Goal: Task Accomplishment & Management: Manage account settings

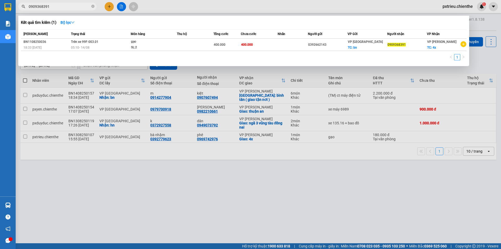
drag, startPoint x: 50, startPoint y: 5, endPoint x: 17, endPoint y: 9, distance: 32.9
click at [17, 9] on div "0909368391" at bounding box center [51, 7] width 102 height 8
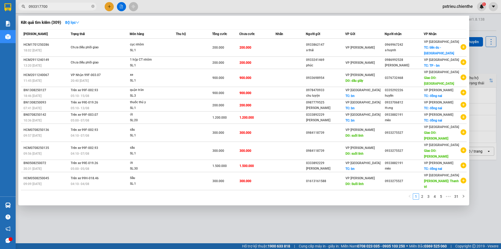
type input "0933177005"
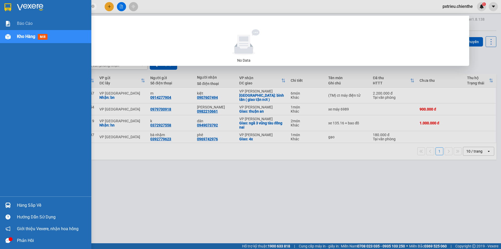
drag, startPoint x: 52, startPoint y: 6, endPoint x: 15, endPoint y: 8, distance: 36.4
click at [15, 8] on section "Kết quả tìm kiếm ( 0 ) Bộ lọc No Data 0933177005 pxtrieu.chienthe 1 Báo cáo Kho…" at bounding box center [250, 124] width 501 height 249
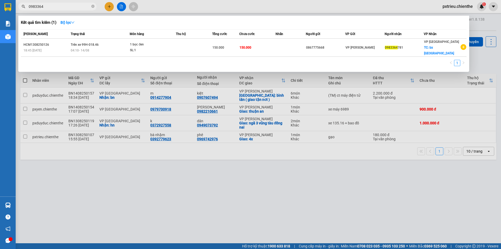
type input "0983364"
click at [43, 1] on div at bounding box center [250, 124] width 501 height 249
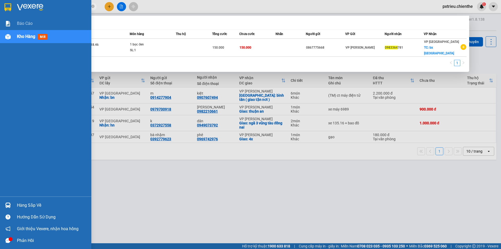
drag, startPoint x: 45, startPoint y: 5, endPoint x: 62, endPoint y: 12, distance: 18.8
click at [9, 10] on section "Kết quả tìm kiếm ( 1 ) Bộ lọc Mã ĐH Trạng thái Món hàng Thu hộ Tổng cước Chưa c…" at bounding box center [250, 124] width 501 height 249
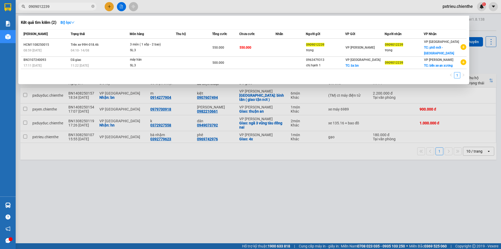
type input "0909012239"
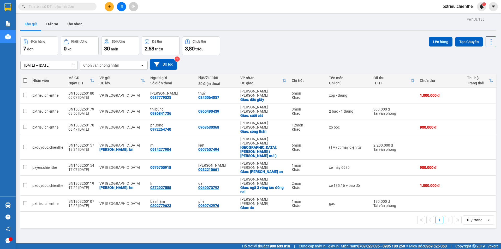
paste input "0972264740"
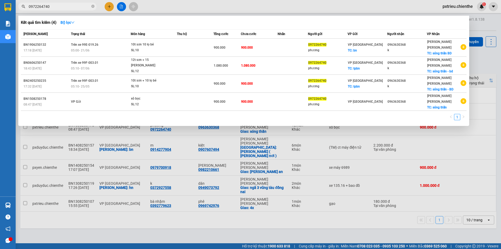
type input "0972264740"
drag, startPoint x: 49, startPoint y: 5, endPoint x: 21, endPoint y: 9, distance: 28.4
click at [21, 9] on span "0972264740" at bounding box center [57, 7] width 78 height 8
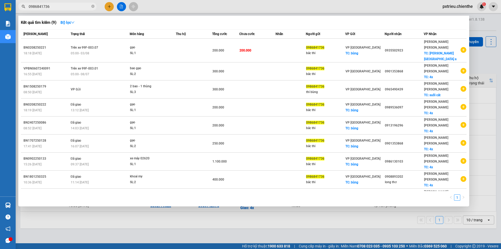
type input "0986841736"
drag, startPoint x: 55, startPoint y: 4, endPoint x: 20, endPoint y: 11, distance: 35.6
click at [20, 11] on div "Kết quả [PERSON_NAME] ( 9 ) Bộ lọc Mã ĐH Trạng thái Món hàng Thu hộ Tổng [PERSO…" at bounding box center [51, 6] width 102 height 9
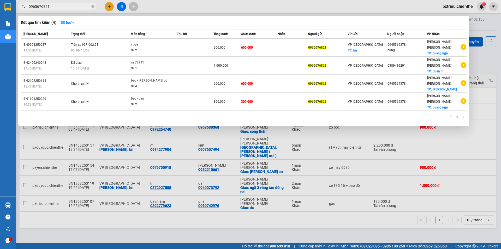
type input "0965676821"
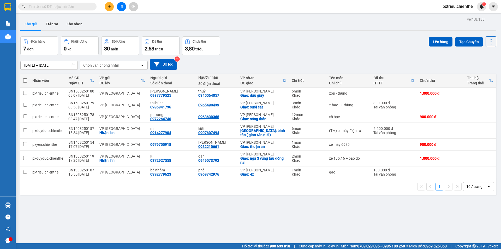
click at [68, 5] on input "text" at bounding box center [60, 7] width 62 height 6
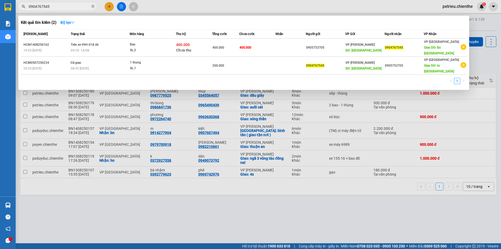
drag, startPoint x: 55, startPoint y: 8, endPoint x: 24, endPoint y: 9, distance: 30.8
click at [24, 9] on span "0904767545" at bounding box center [57, 7] width 78 height 8
click at [64, 7] on input "0904767545" at bounding box center [60, 7] width 62 height 6
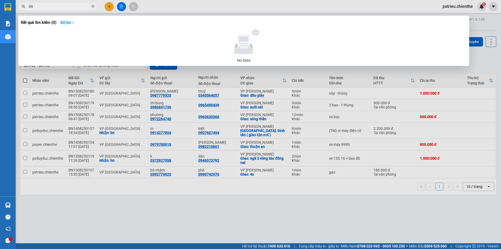
type input "0"
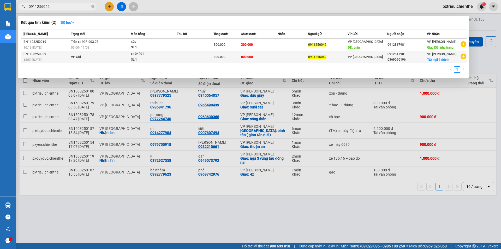
type input "0911256042"
click at [118, 58] on td "VP Gửi" at bounding box center [100, 57] width 61 height 12
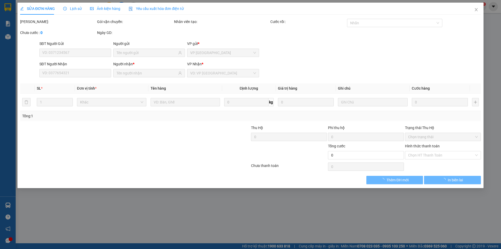
type input "0911256042"
type input "0912817981"
type input "0369090196"
type input "800.000"
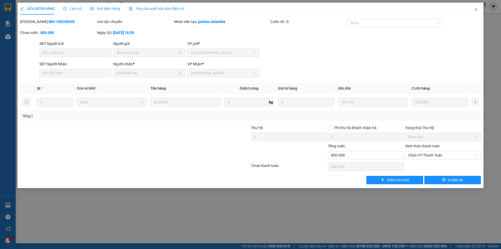
click at [68, 8] on span "Lịch sử" at bounding box center [72, 9] width 19 height 4
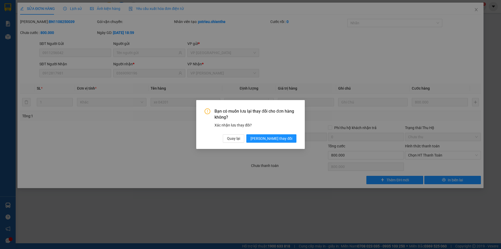
click at [86, 10] on div "Bạn có muốn lưu lại thay đổi cho đơn hàng không? Xác nhận lưu thay đổi? Quay lạ…" at bounding box center [250, 124] width 501 height 249
drag, startPoint x: 119, startPoint y: 5, endPoint x: 153, endPoint y: 15, distance: 35.2
click at [124, 8] on div "Bạn có muốn lưu lại thay đổi cho đơn hàng không? Xác nhận lưu thay đổi? Quay lạ…" at bounding box center [250, 124] width 501 height 249
click at [240, 137] on span "Quay lại" at bounding box center [233, 139] width 13 height 6
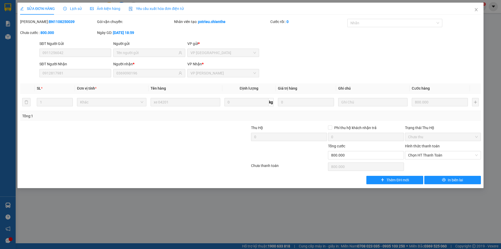
click at [102, 8] on span "Ảnh kiện hàng" at bounding box center [105, 9] width 30 height 4
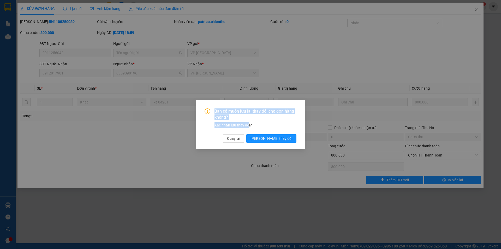
drag, startPoint x: 206, startPoint y: 62, endPoint x: 267, endPoint y: 142, distance: 100.6
click at [263, 139] on div "Bạn có muốn lưu lại thay đổi cho đơn hàng không? Xác nhận lưu thay đổi? Quay lạ…" at bounding box center [250, 124] width 501 height 249
click at [244, 142] on button "Quay lại" at bounding box center [233, 138] width 21 height 8
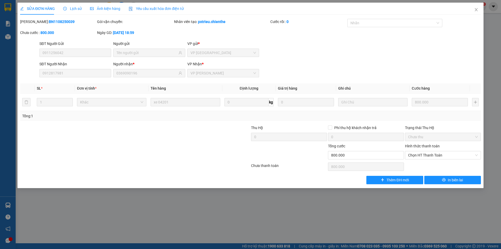
click at [25, 10] on span "SỬA ĐƠN HÀNG" at bounding box center [37, 9] width 35 height 4
drag, startPoint x: 29, startPoint y: 7, endPoint x: 73, endPoint y: 8, distance: 44.1
click at [35, 8] on span "SỬA ĐƠN HÀNG" at bounding box center [37, 9] width 35 height 4
click at [81, 7] on div "SỬA ĐƠN HÀNG Lịch sử Ảnh kiện hàng Yêu cầu xuất hóa đơn điện tử" at bounding box center [102, 9] width 164 height 12
drag, startPoint x: 77, startPoint y: 8, endPoint x: 82, endPoint y: 9, distance: 5.0
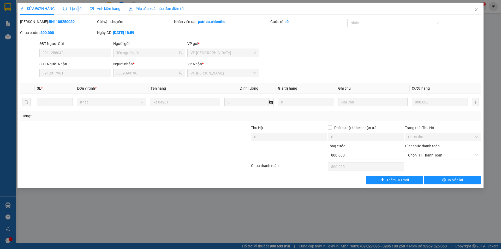
click at [79, 9] on span "Lịch sử" at bounding box center [72, 9] width 19 height 4
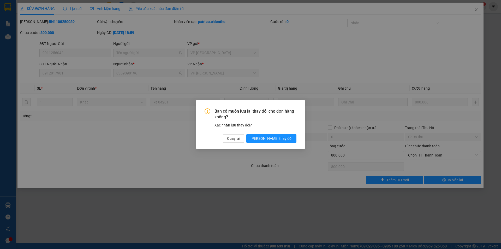
click at [117, 5] on div "Bạn có muốn lưu lại thay đổi cho đơn hàng không? Xác nhận lưu thay đổi? Quay lạ…" at bounding box center [250, 124] width 501 height 249
drag, startPoint x: 143, startPoint y: 9, endPoint x: 158, endPoint y: 14, distance: 16.0
click at [155, 14] on div "Bạn có muốn lưu lại thay đổi cho đơn hàng không? Xác nhận lưu thay đổi? Quay lạ…" at bounding box center [250, 124] width 501 height 249
click at [240, 137] on span "Quay lại" at bounding box center [233, 139] width 13 height 6
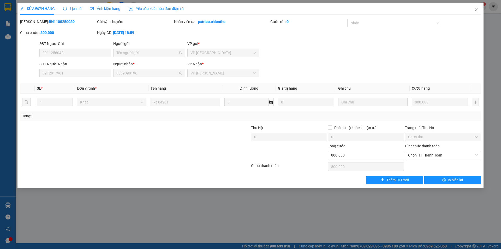
click at [98, 7] on span "Ảnh kiện hàng" at bounding box center [105, 9] width 30 height 4
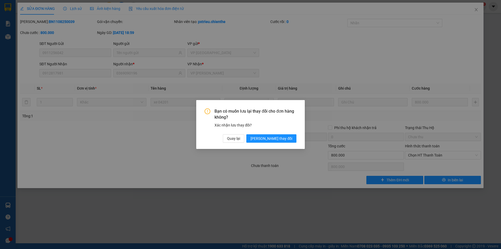
drag, startPoint x: 251, startPoint y: 147, endPoint x: 250, endPoint y: 143, distance: 3.7
click at [251, 146] on div "Bạn có muốn lưu lại thay đổi cho đơn hàng không? Xác nhận lưu thay đổi? Quay lạ…" at bounding box center [250, 124] width 109 height 49
click at [240, 138] on span "Quay lại" at bounding box center [233, 139] width 13 height 6
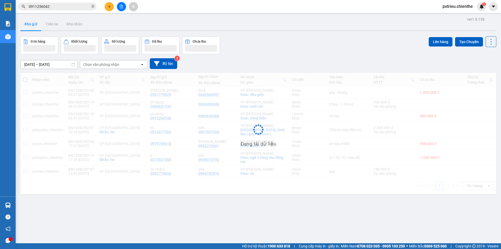
click at [58, 8] on input "0911256042" at bounding box center [60, 7] width 62 height 6
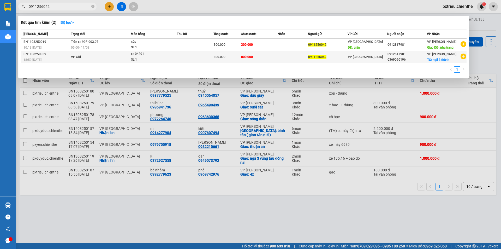
click at [50, 57] on div "18:59 - 11/08" at bounding box center [47, 60] width 46 height 6
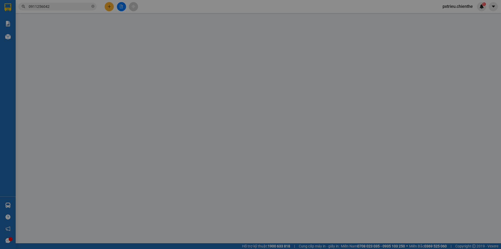
type input "0911256042"
type input "0912817981"
type input "0369090196"
type input "800.000"
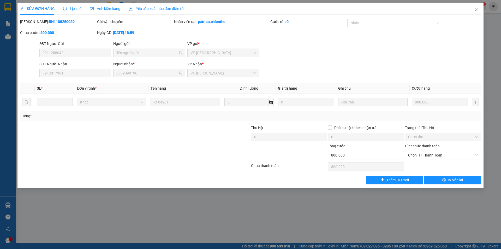
click at [73, 8] on span "Lịch sử" at bounding box center [72, 9] width 19 height 4
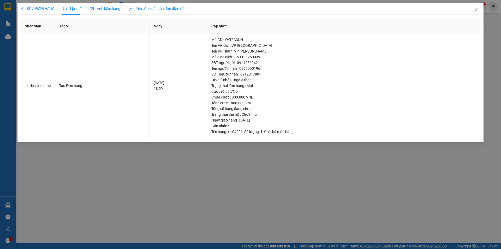
click at [100, 9] on span "Ảnh kiện hàng" at bounding box center [105, 9] width 30 height 4
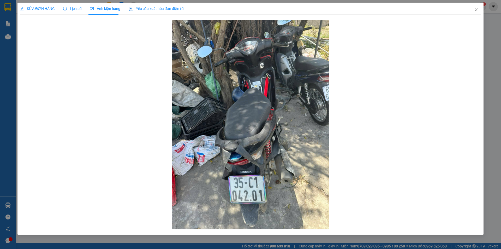
click at [82, 10] on div "SỬA ĐƠN HÀNG Lịch sử Ảnh kiện hàng Yêu cầu xuất hóa đơn điện tử" at bounding box center [102, 9] width 164 height 12
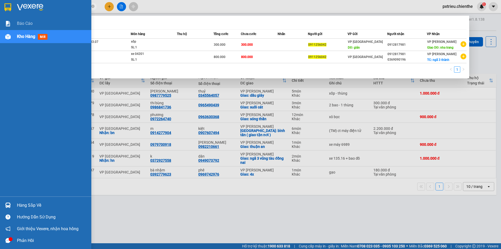
click at [15, 10] on section "Kết quả tìm kiếm ( 2 ) Bộ lọc Mã ĐH Trạng thái Món hàng Thu hộ Tổng cước Chưa c…" at bounding box center [250, 124] width 501 height 249
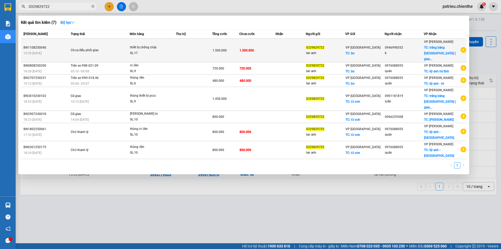
type input "0329829722"
click at [115, 49] on span "Chưa điều phối giao" at bounding box center [100, 51] width 59 height 6
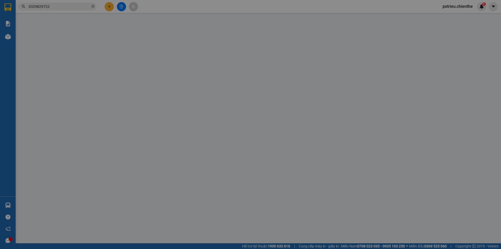
type input "0329829722"
type input "lan anh"
type input "0946998352"
type input "k"
type input "1.500.000"
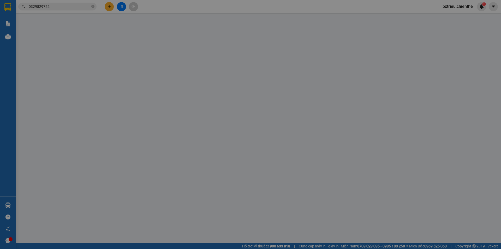
type input "1.500.000"
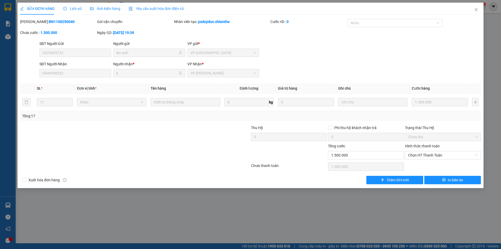
click at [79, 7] on span "Lịch sử" at bounding box center [72, 9] width 19 height 4
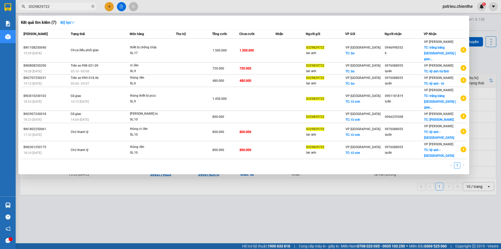
click at [93, 6] on icon "close-circle" at bounding box center [92, 6] width 3 height 3
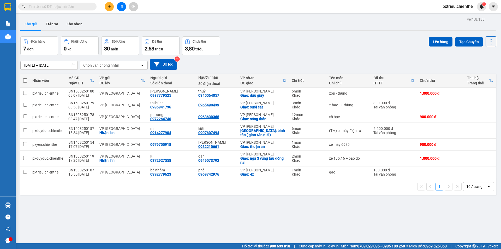
paste input "0972264740"
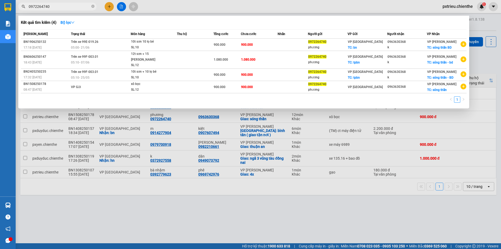
type input "0972264740"
click at [93, 82] on td "VP Gửi" at bounding box center [100, 87] width 61 height 12
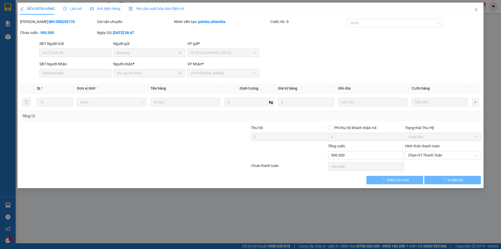
type input "0972264740"
type input "phương"
type input "0963630368"
type input "900.000"
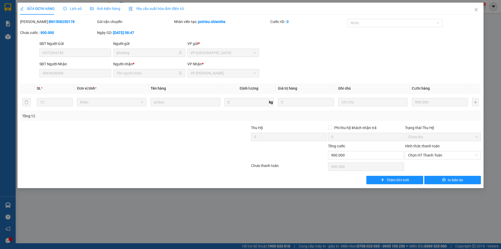
click at [99, 7] on span "Ảnh kiện hàng" at bounding box center [105, 9] width 30 height 4
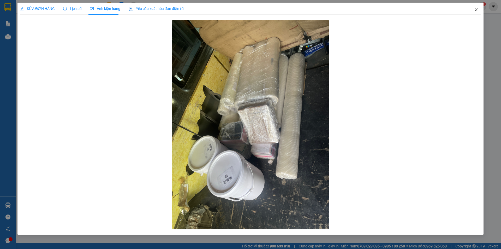
click at [478, 9] on icon "close" at bounding box center [477, 10] width 4 height 4
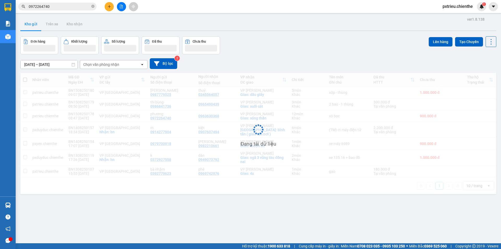
click at [478, 9] on div "1" at bounding box center [481, 6] width 9 height 9
